Goal: Communication & Community: Share content

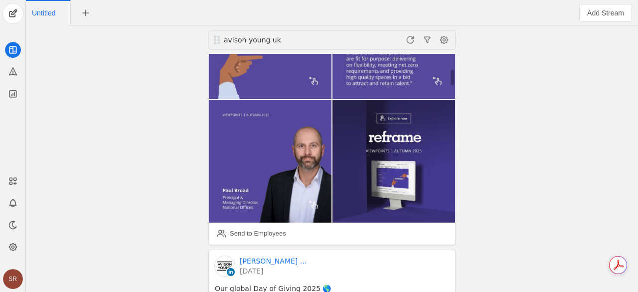
scroll to position [249, 0]
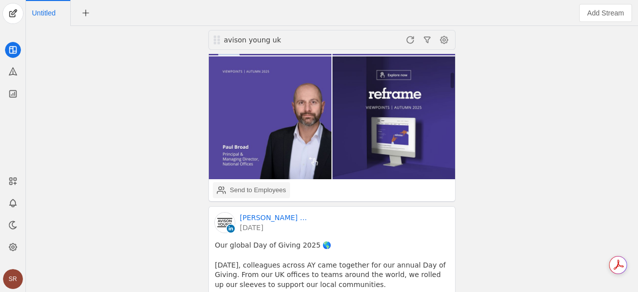
click at [238, 195] on div "Send to Employees" at bounding box center [258, 190] width 56 height 10
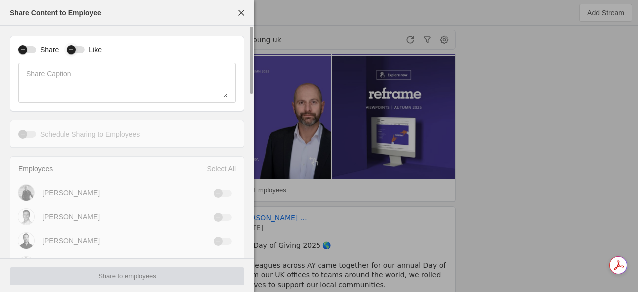
drag, startPoint x: 25, startPoint y: 50, endPoint x: 71, endPoint y: 48, distance: 45.9
click at [26, 50] on icon "button" at bounding box center [23, 50] width 6 height 6
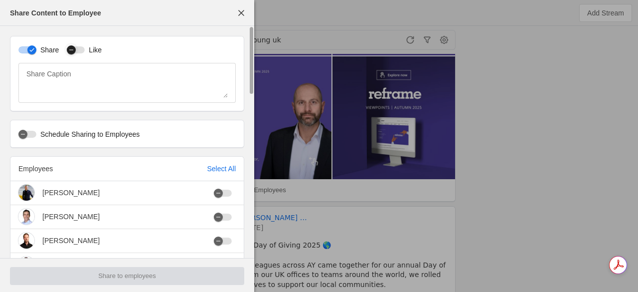
click at [76, 50] on div "button" at bounding box center [71, 50] width 14 height 14
click at [226, 168] on div "Select All" at bounding box center [221, 169] width 29 height 10
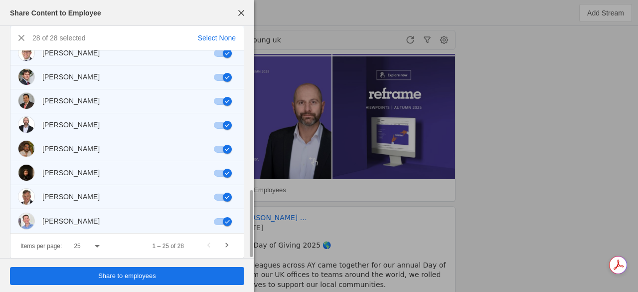
scroll to position [558, 0]
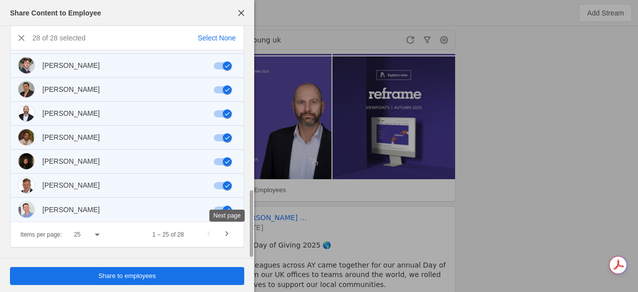
click at [226, 234] on span "Next page" at bounding box center [227, 234] width 18 height 18
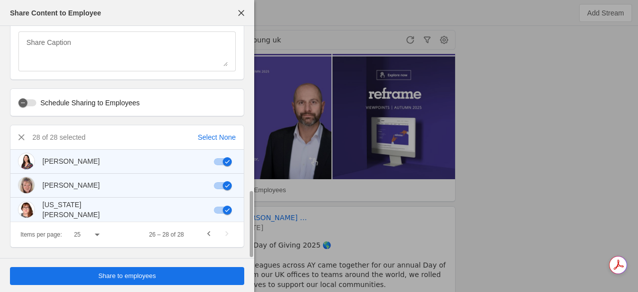
scroll to position [31, 0]
click at [208, 232] on span "Previous page" at bounding box center [209, 234] width 18 height 18
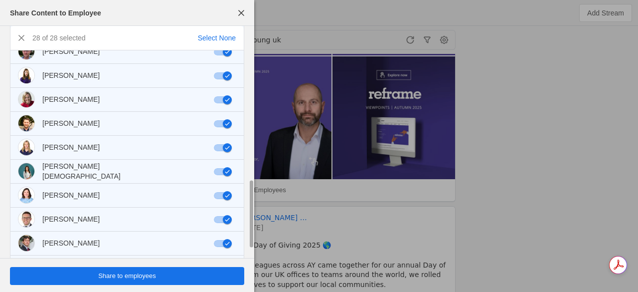
scroll to position [558, 0]
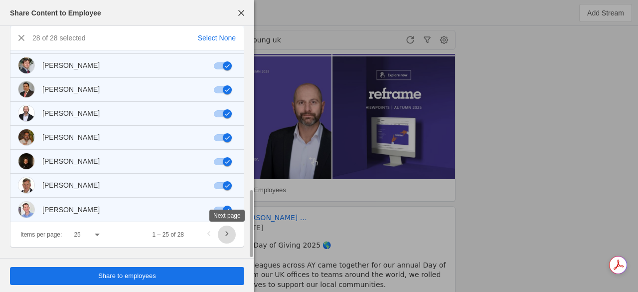
click at [232, 235] on span "Next page" at bounding box center [227, 234] width 18 height 18
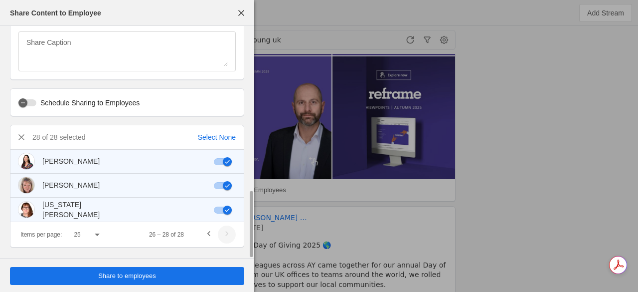
scroll to position [31, 0]
click at [100, 233] on icon at bounding box center [97, 234] width 12 height 12
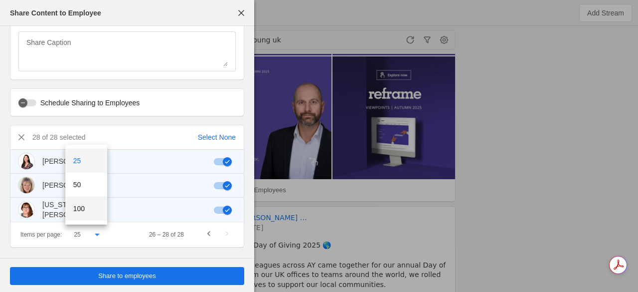
click at [87, 211] on mat-option "100" at bounding box center [86, 209] width 42 height 24
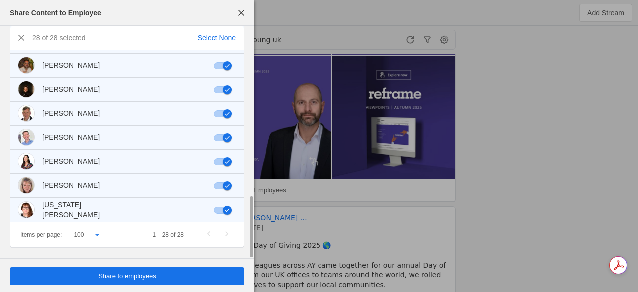
scroll to position [381, 0]
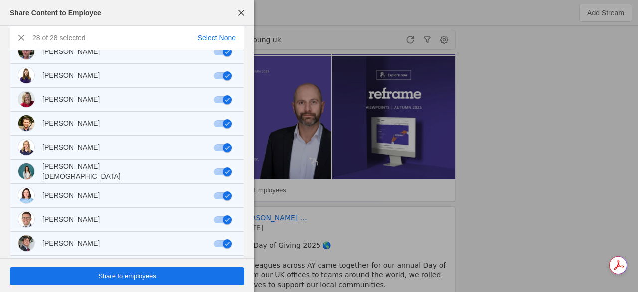
click at [144, 276] on span "Share to employees" at bounding box center [127, 276] width 58 height 10
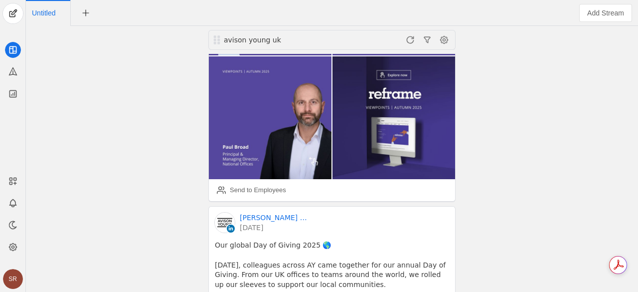
click at [520, 148] on div "avison young uk [PERSON_NAME] [PERSON_NAME] │UK 2 hours ago [PERSON_NAME] and […" at bounding box center [332, 159] width 608 height 266
